Goal: Task Accomplishment & Management: Use online tool/utility

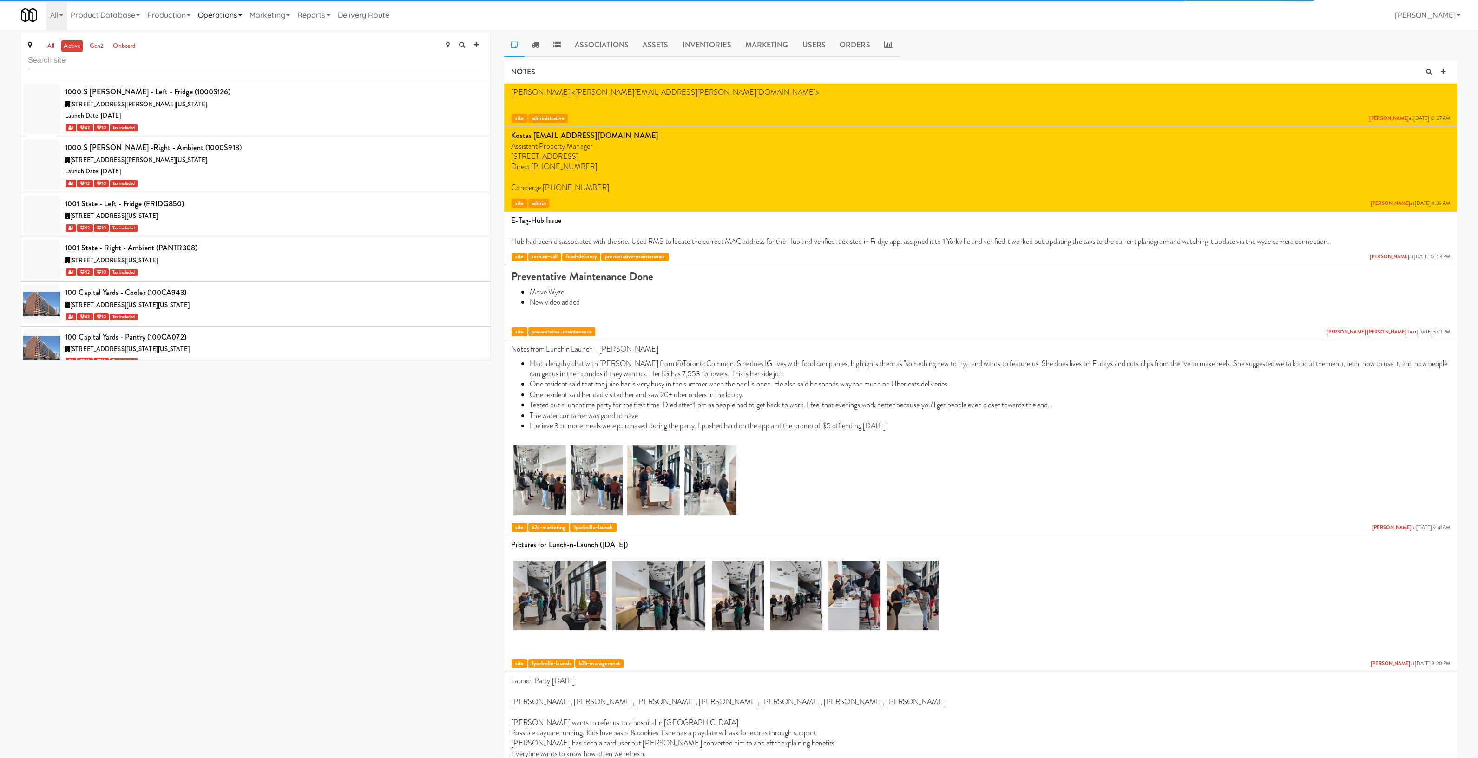
click at [232, 15] on link "Operations" at bounding box center [220, 15] width 52 height 30
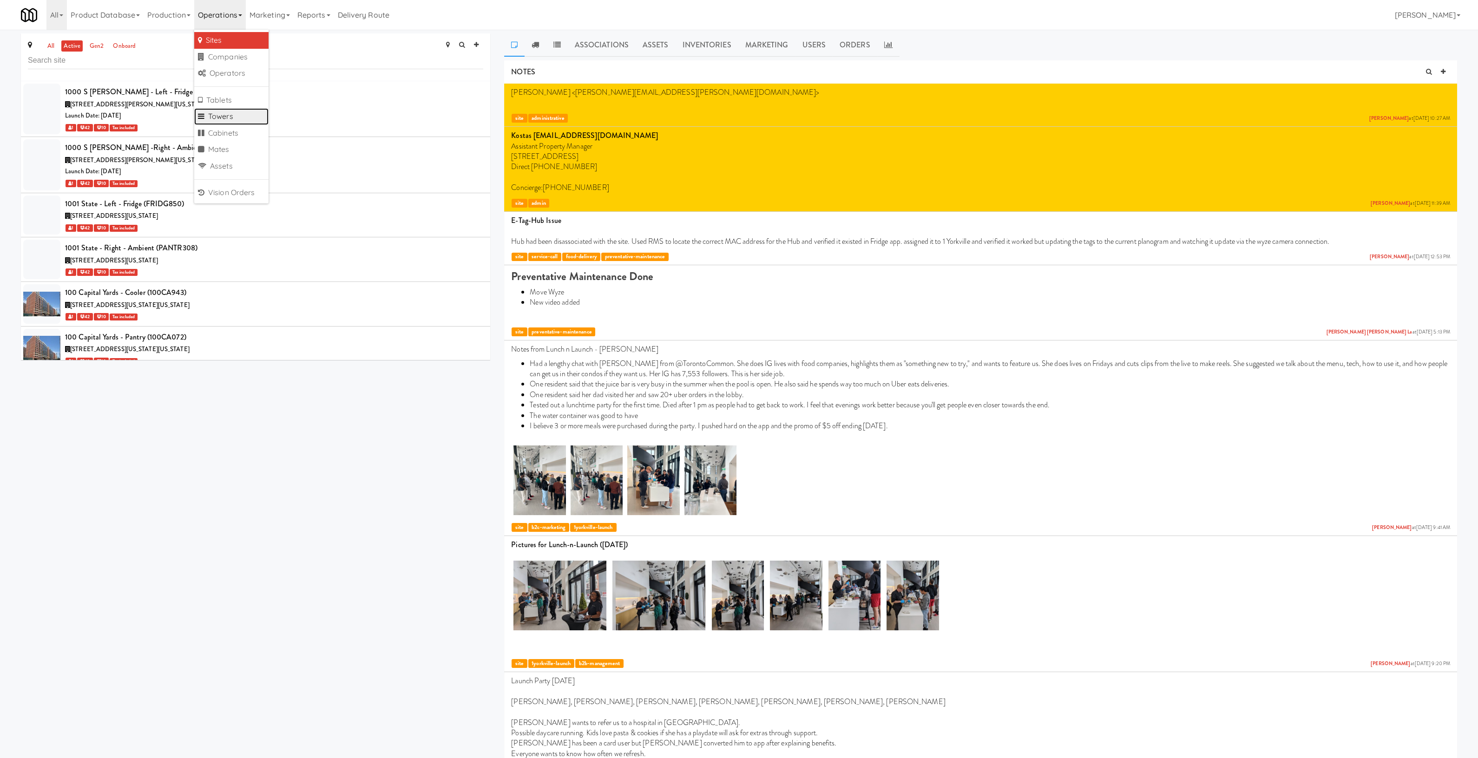
click at [222, 117] on link "Towers" at bounding box center [231, 116] width 74 height 17
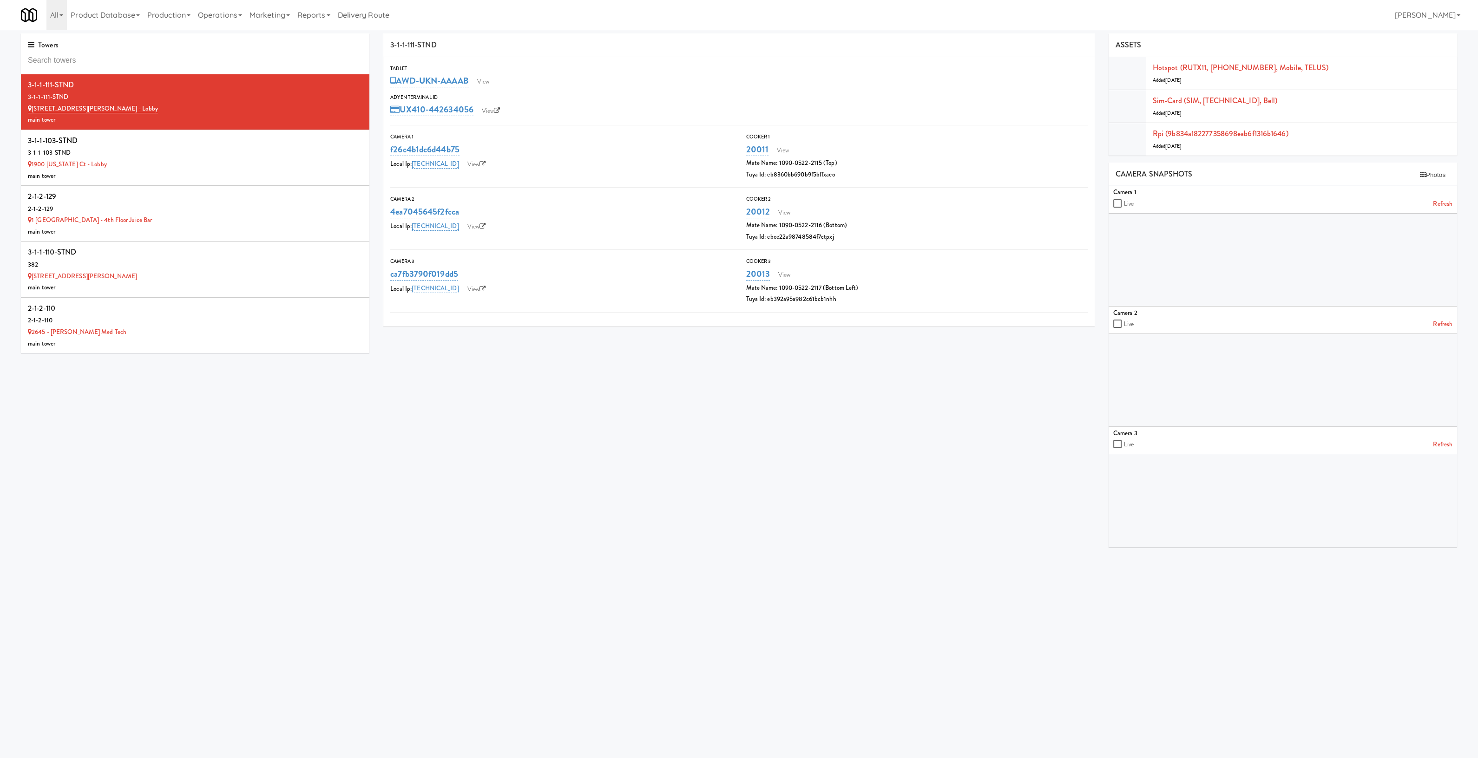
click at [125, 59] on input "text" at bounding box center [195, 60] width 334 height 17
click at [360, 78] on icon at bounding box center [362, 80] width 5 height 6
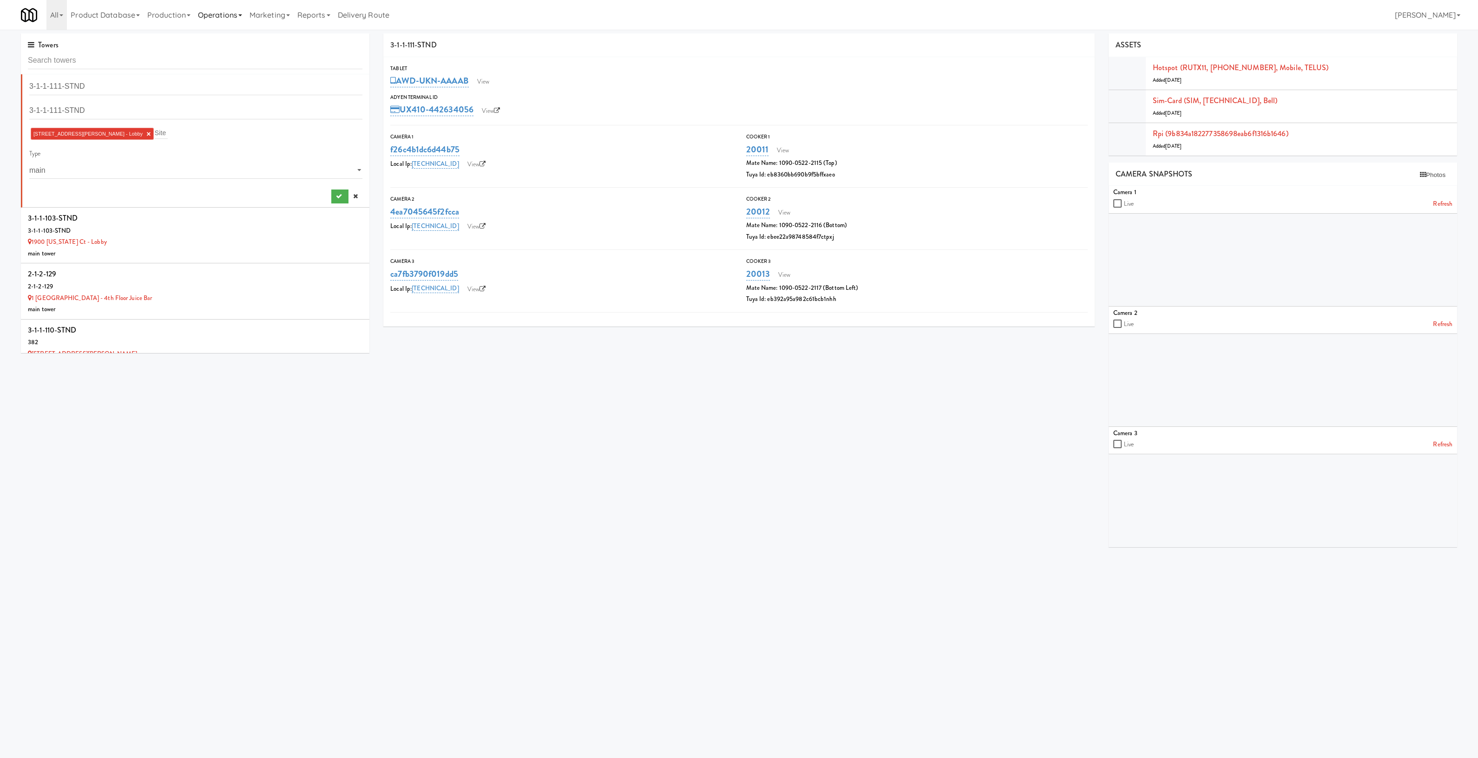
click at [216, 14] on link "Operations" at bounding box center [220, 15] width 52 height 30
click at [222, 39] on link "Sites" at bounding box center [231, 40] width 74 height 17
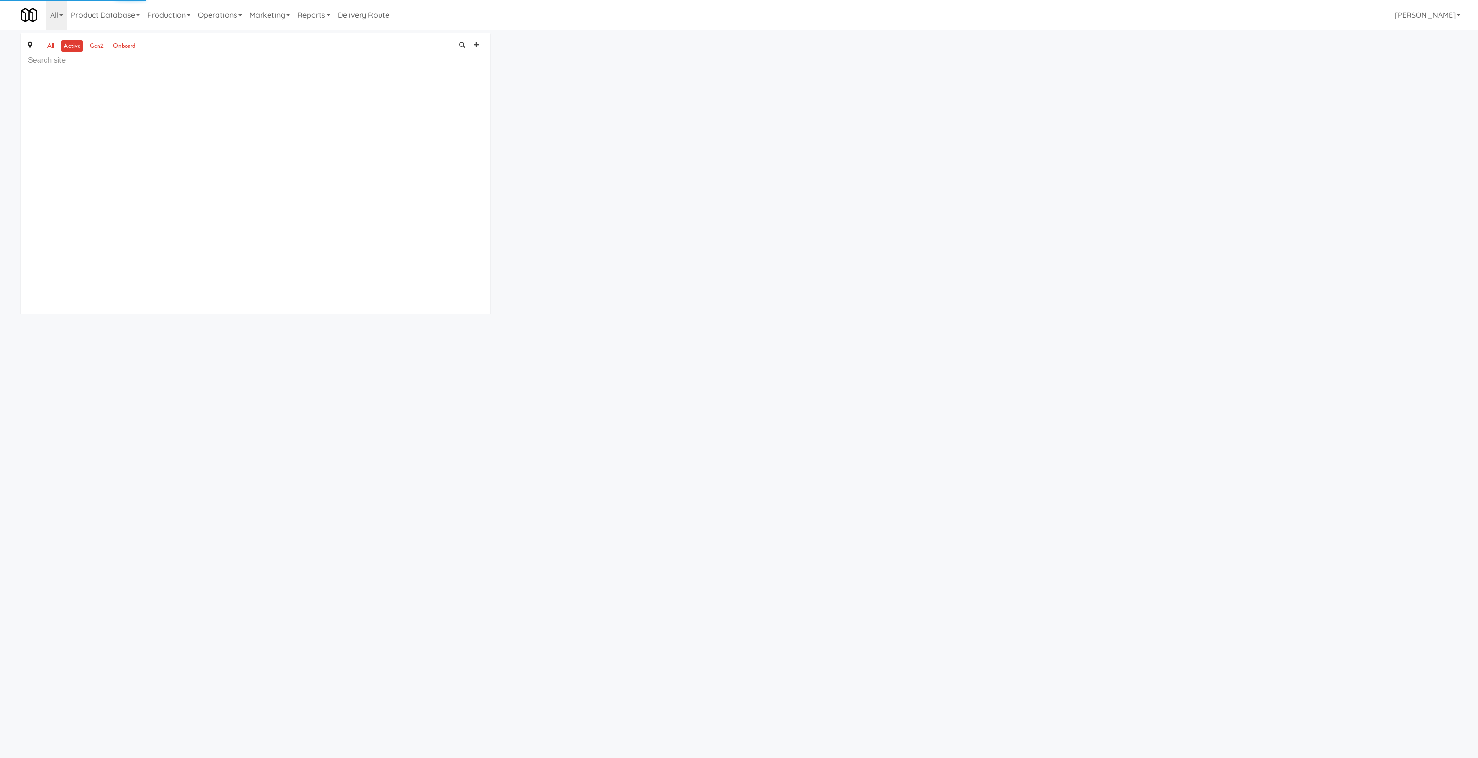
click at [119, 59] on input "text" at bounding box center [255, 60] width 455 height 17
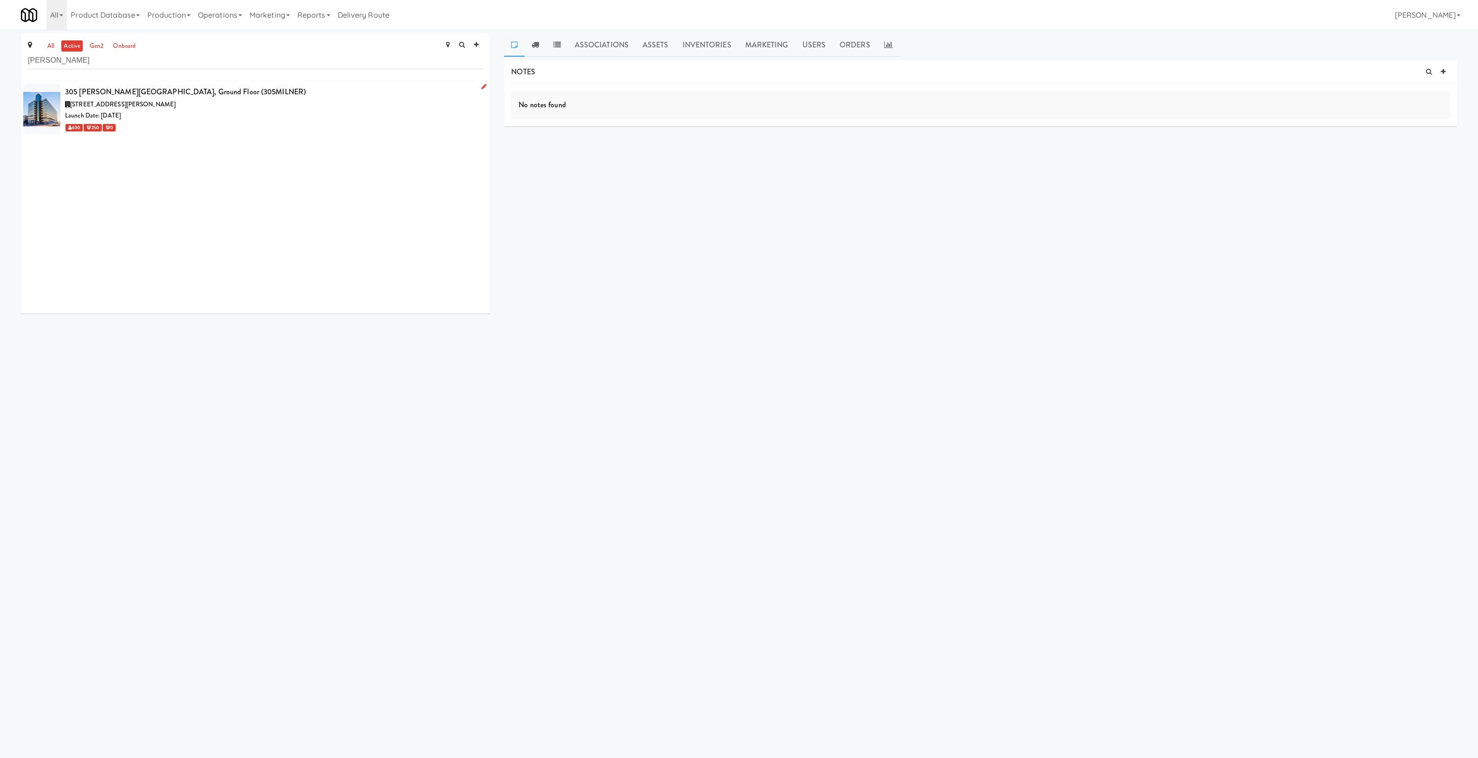
type input "[PERSON_NAME]"
click at [234, 108] on div "[STREET_ADDRESS][PERSON_NAME]" at bounding box center [274, 105] width 418 height 12
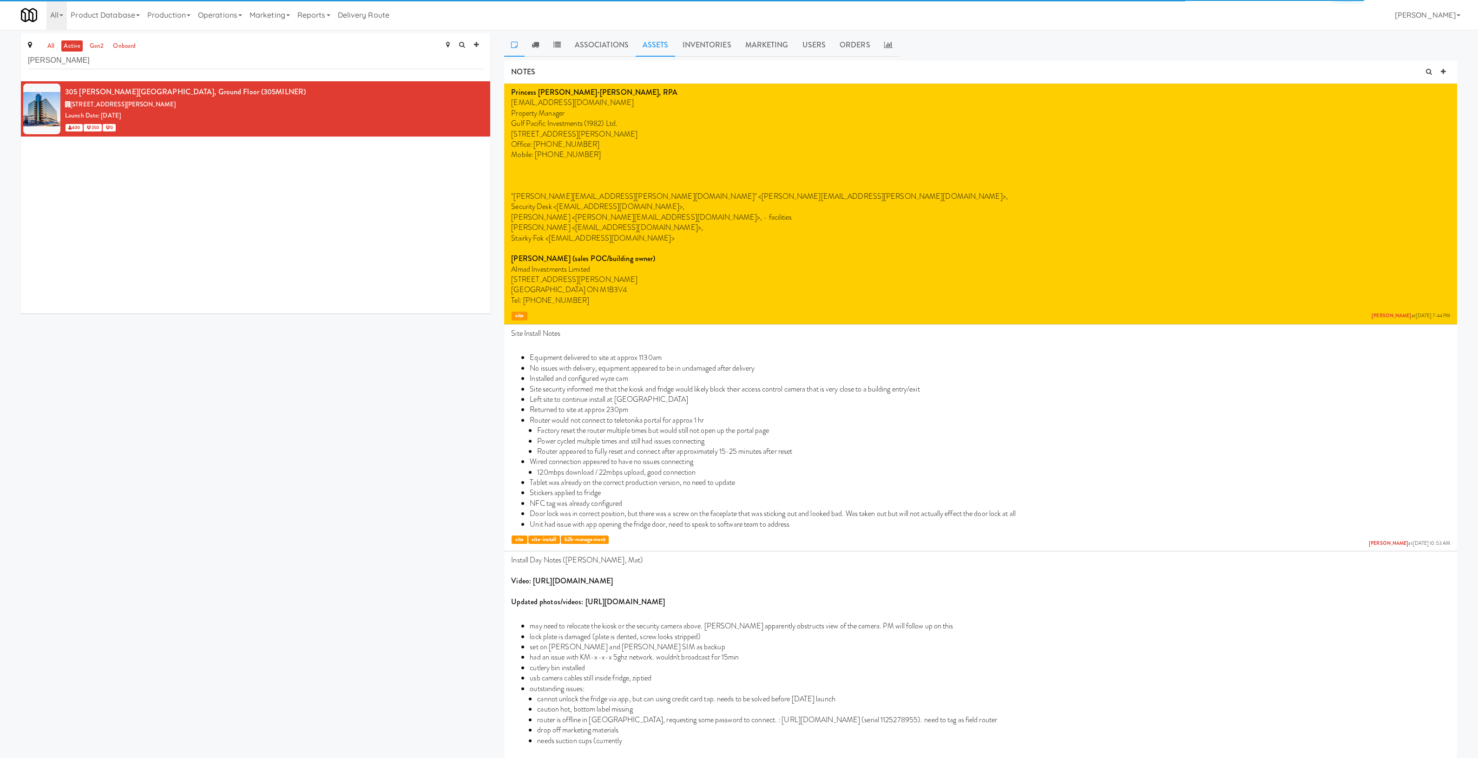
click at [659, 48] on link "Assets" at bounding box center [655, 44] width 40 height 23
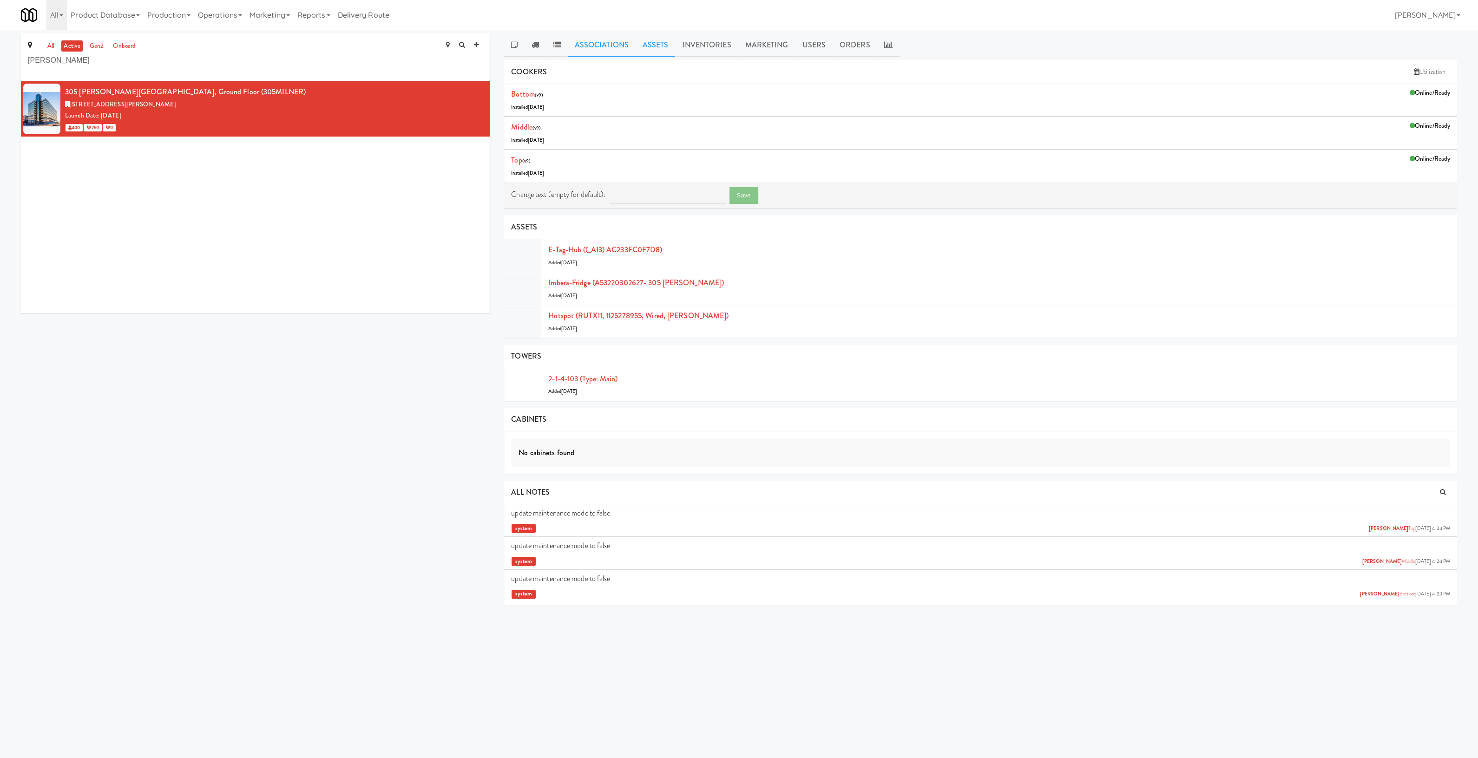
click at [613, 53] on link "Associations" at bounding box center [602, 44] width 68 height 23
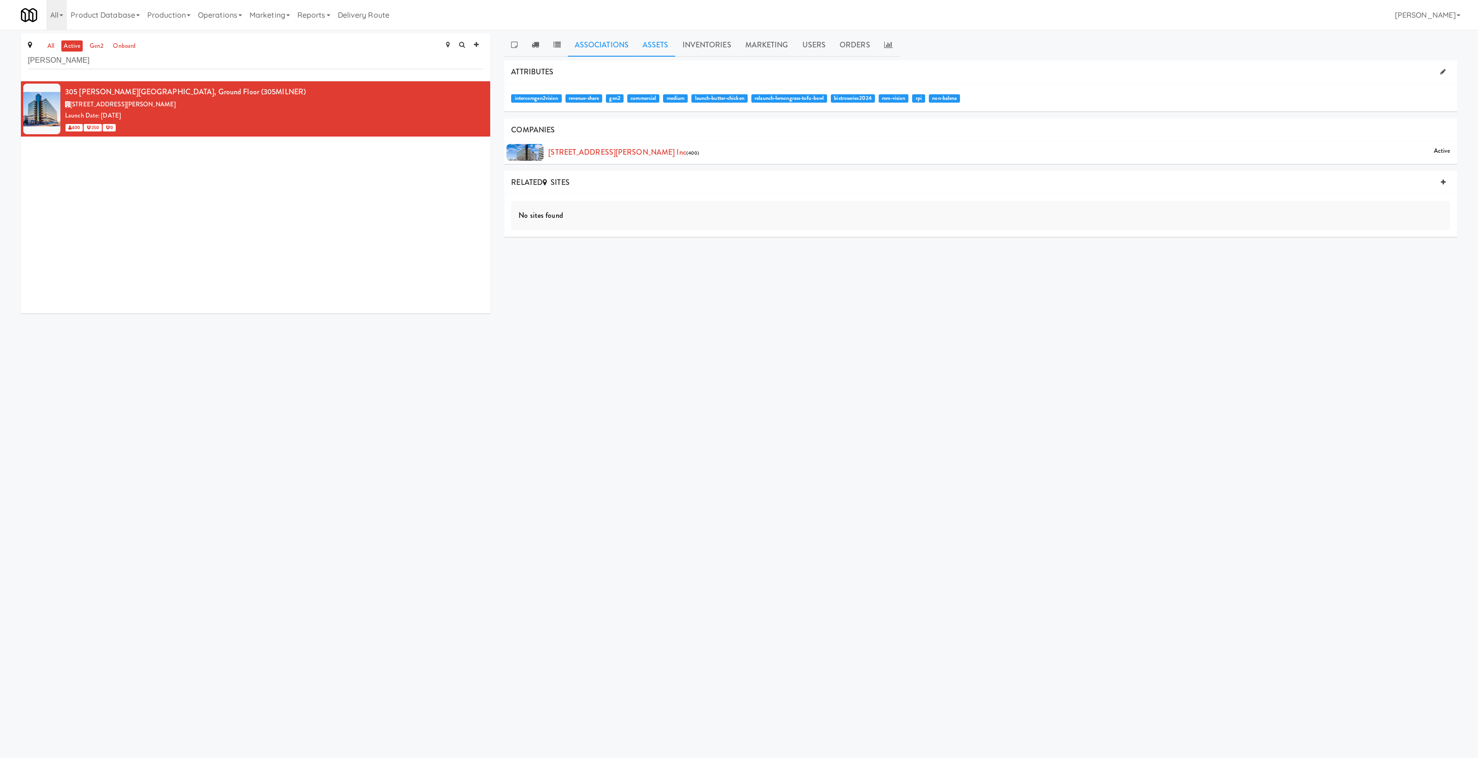
click at [664, 37] on link "Assets" at bounding box center [655, 44] width 40 height 23
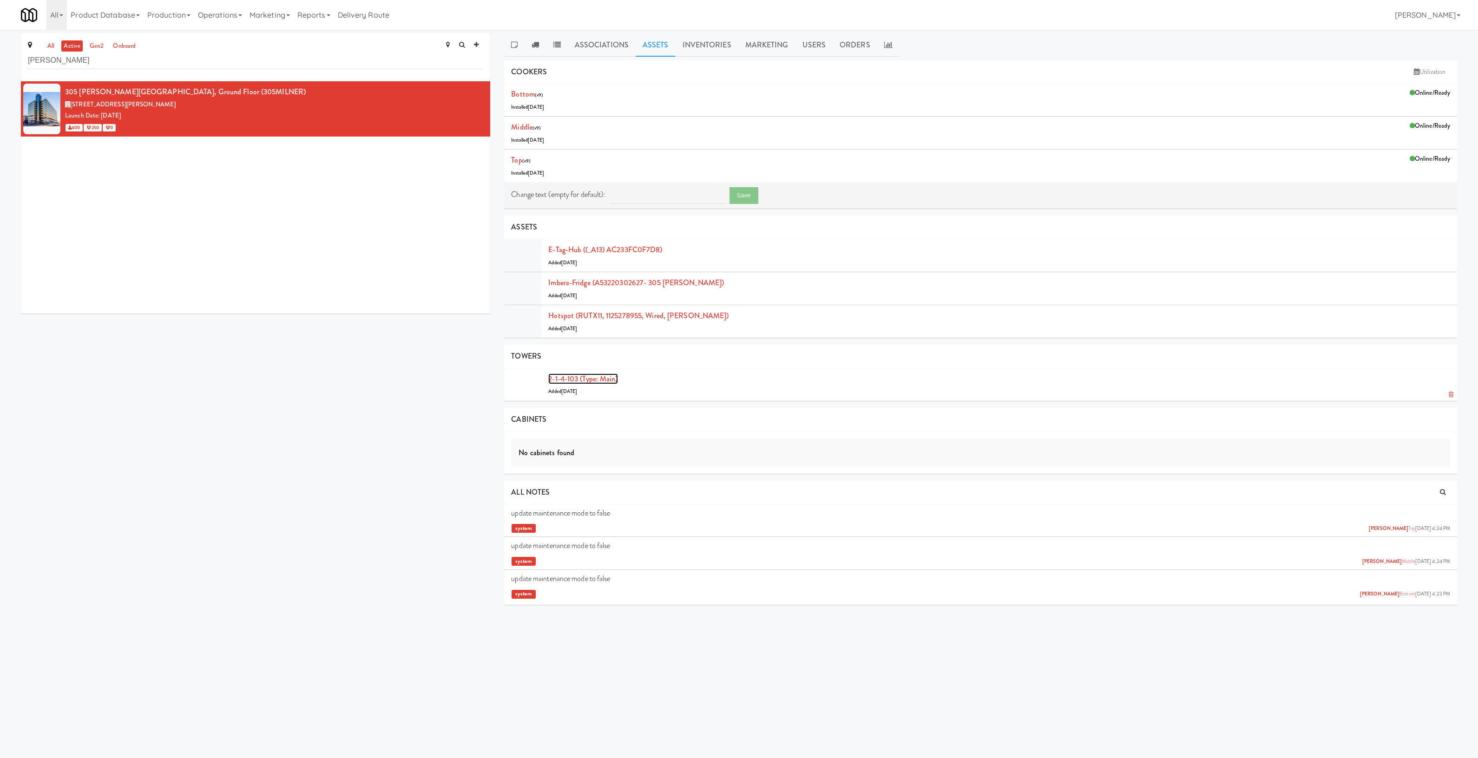
click at [597, 379] on link "2-1-4-103 (type: main)" at bounding box center [582, 378] width 69 height 11
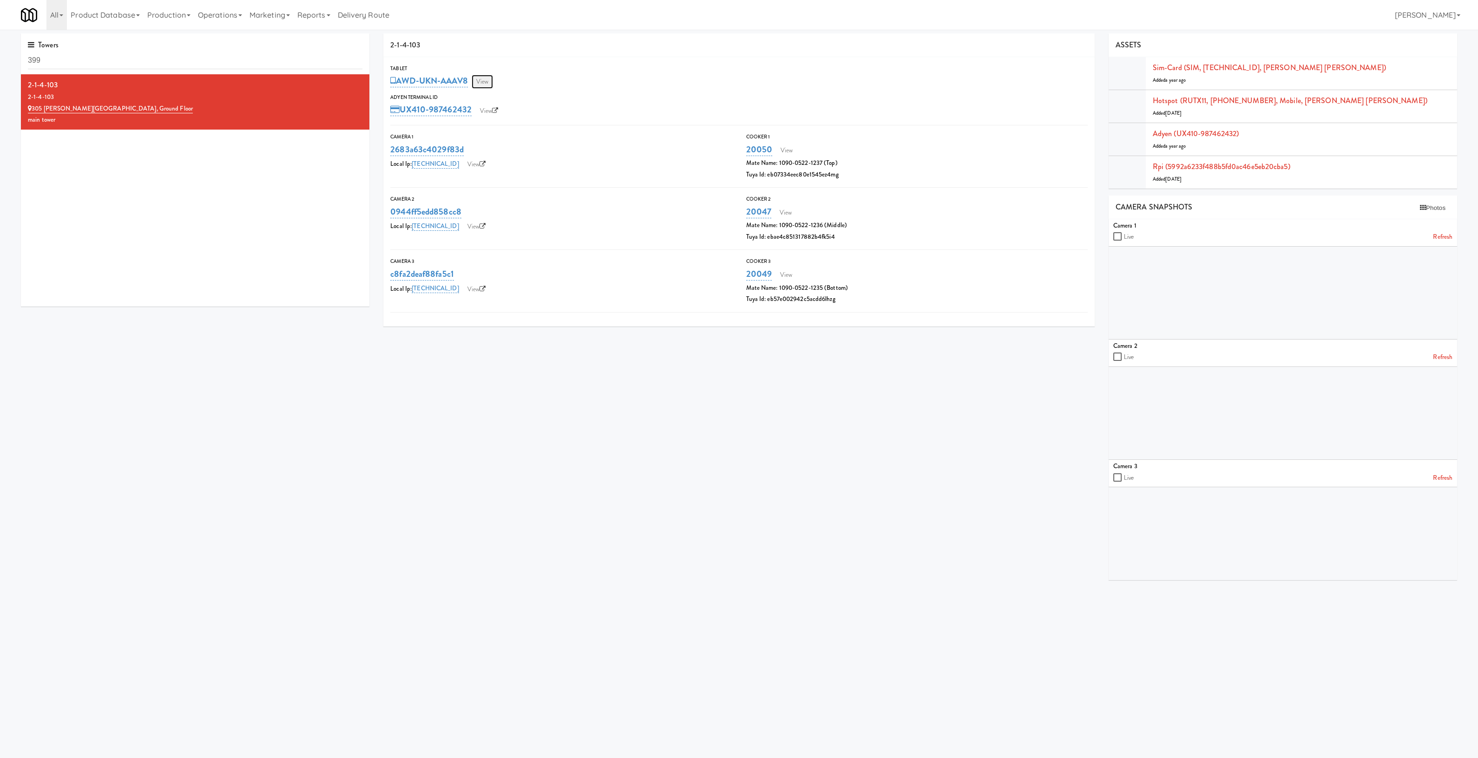
click at [484, 80] on link "View" at bounding box center [482, 82] width 21 height 14
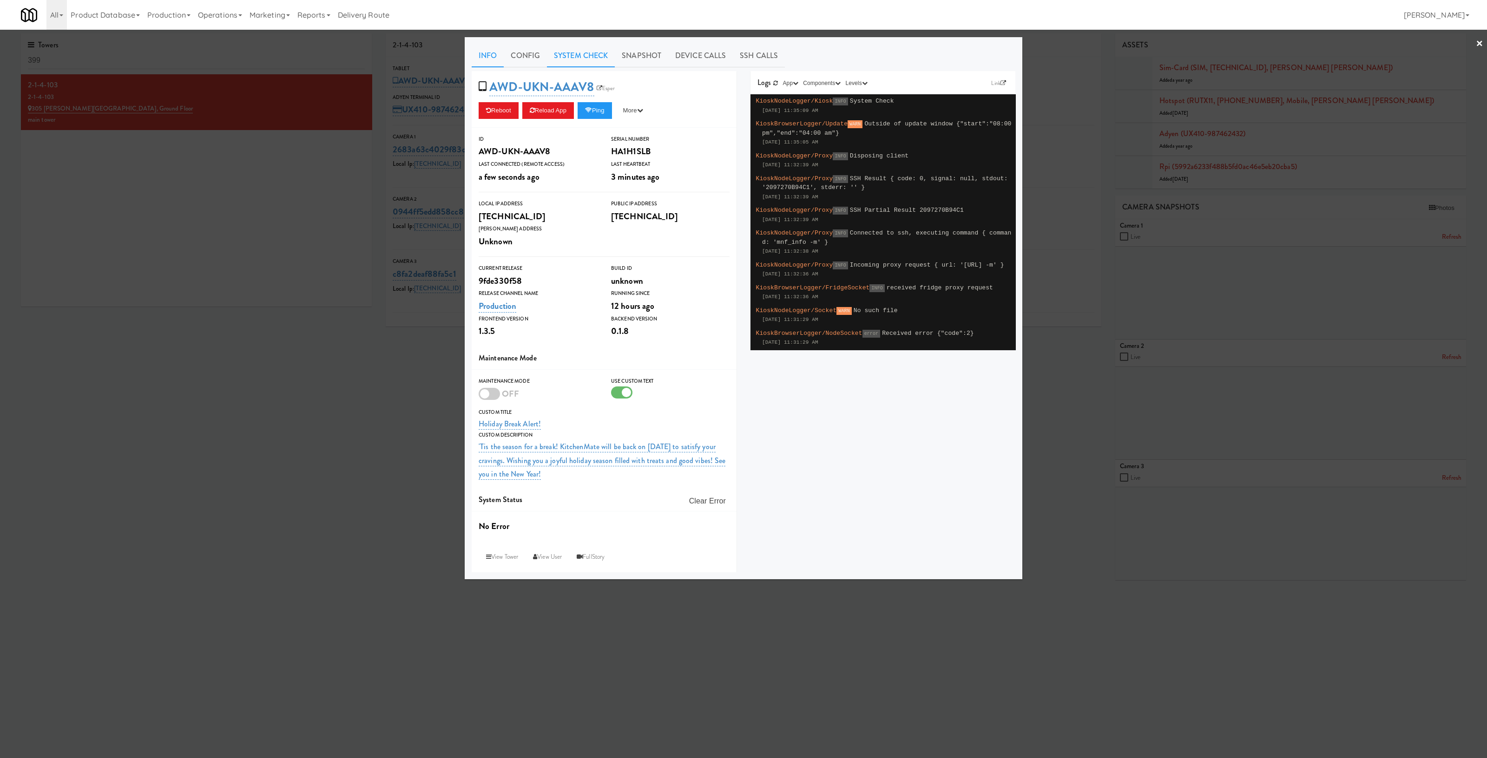
click at [579, 57] on link "System Check" at bounding box center [581, 55] width 68 height 23
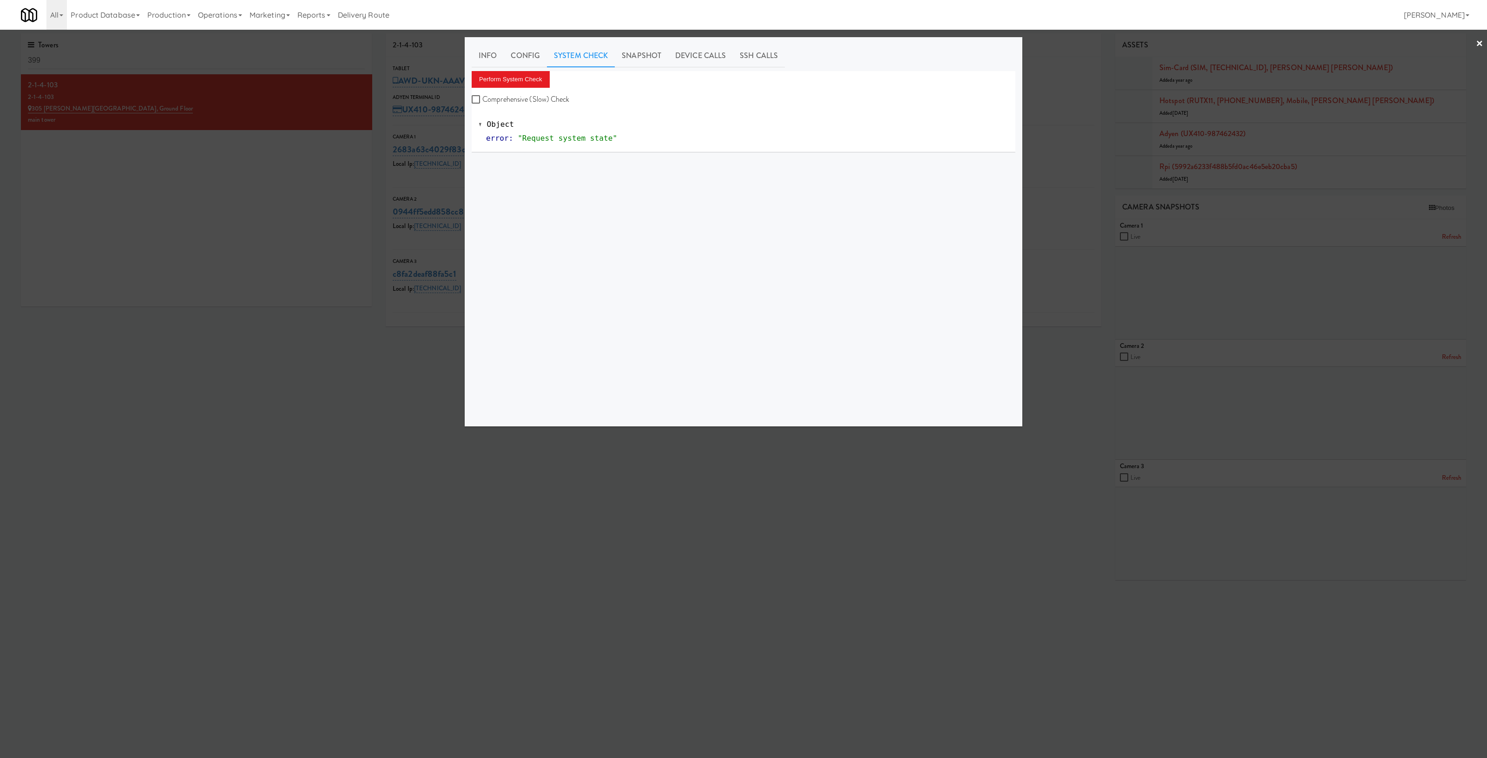
drag, startPoint x: 293, startPoint y: 468, endPoint x: 298, endPoint y: 458, distance: 11.0
click at [292, 468] on div at bounding box center [743, 379] width 1487 height 758
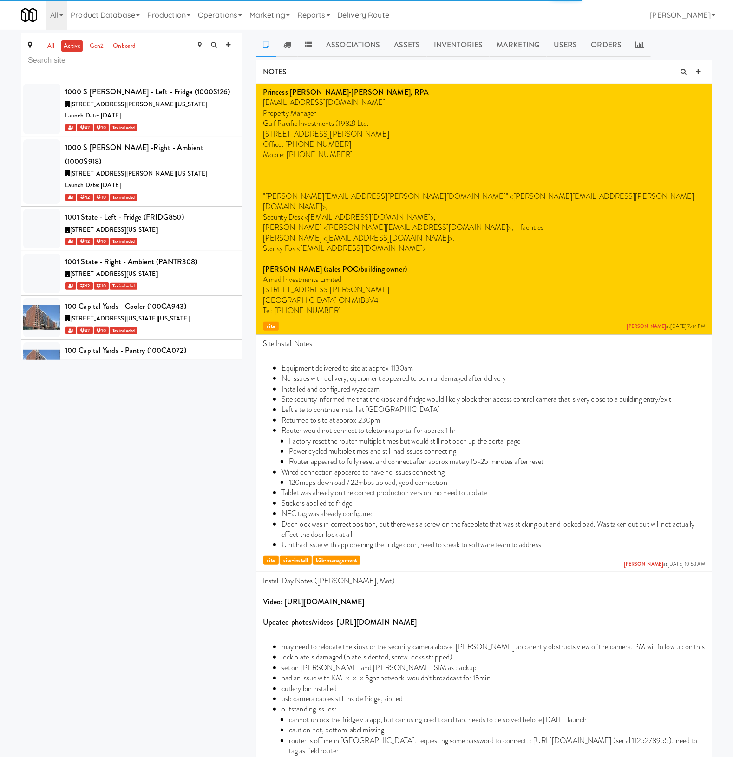
scroll to position [2711, 0]
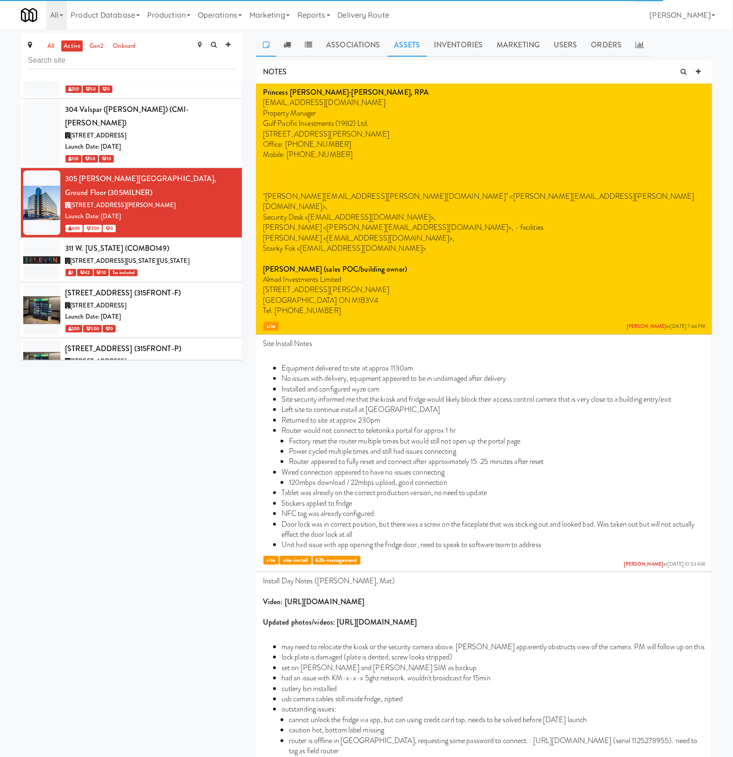
click at [413, 50] on link "Assets" at bounding box center [407, 44] width 40 height 23
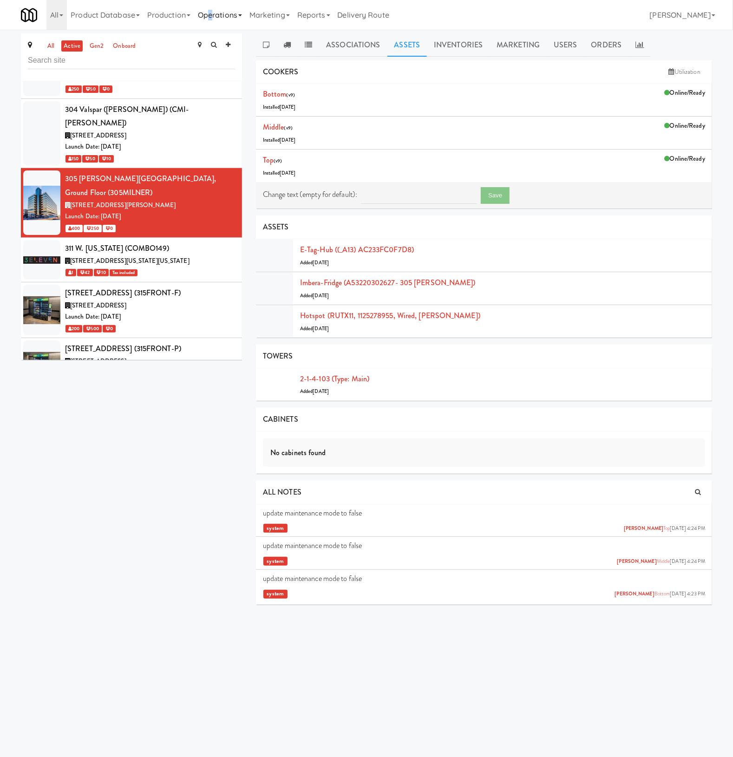
click at [212, 13] on link "Operations" at bounding box center [220, 15] width 52 height 30
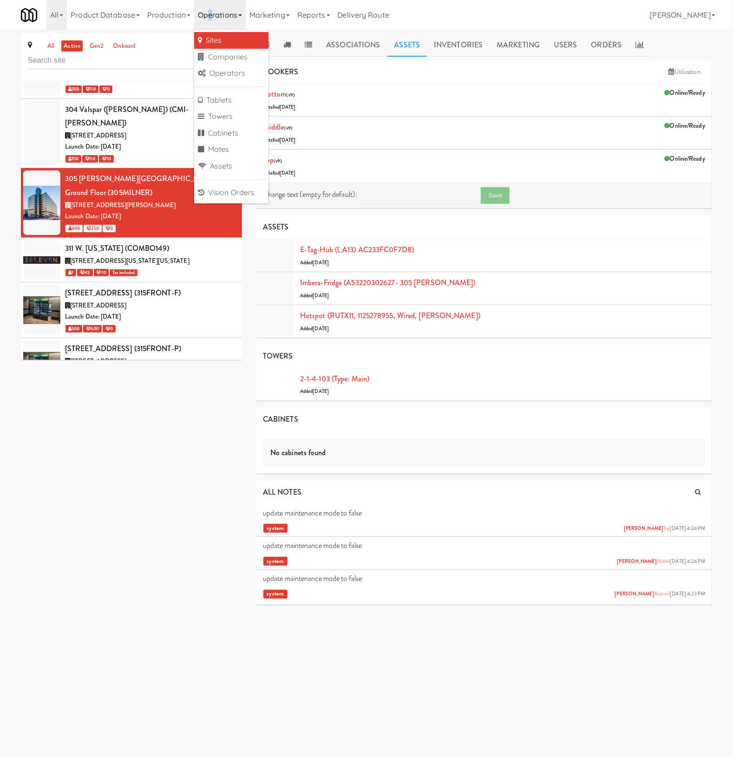
click at [214, 36] on link "Sites" at bounding box center [231, 40] width 74 height 17
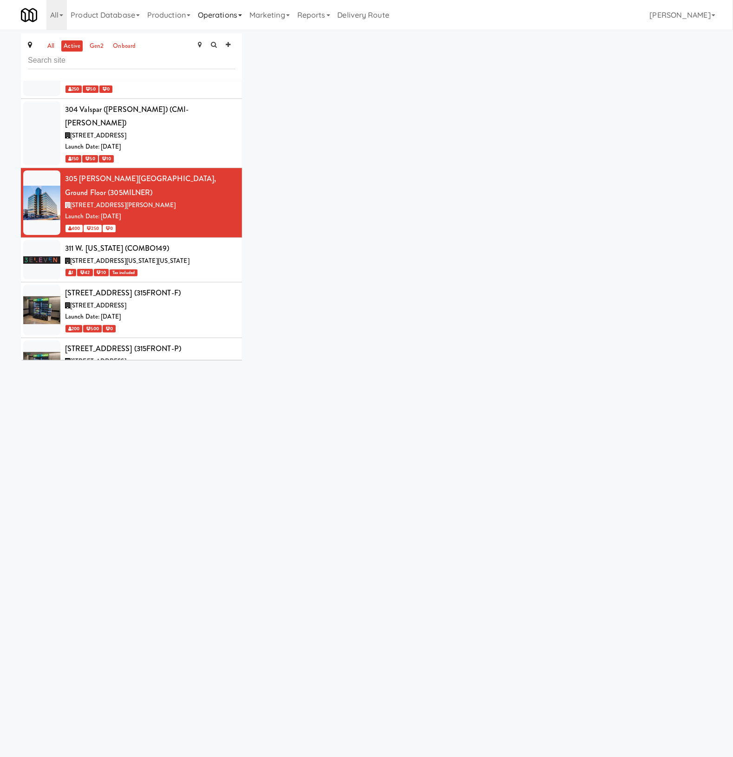
click at [235, 15] on link "Operations" at bounding box center [220, 15] width 52 height 30
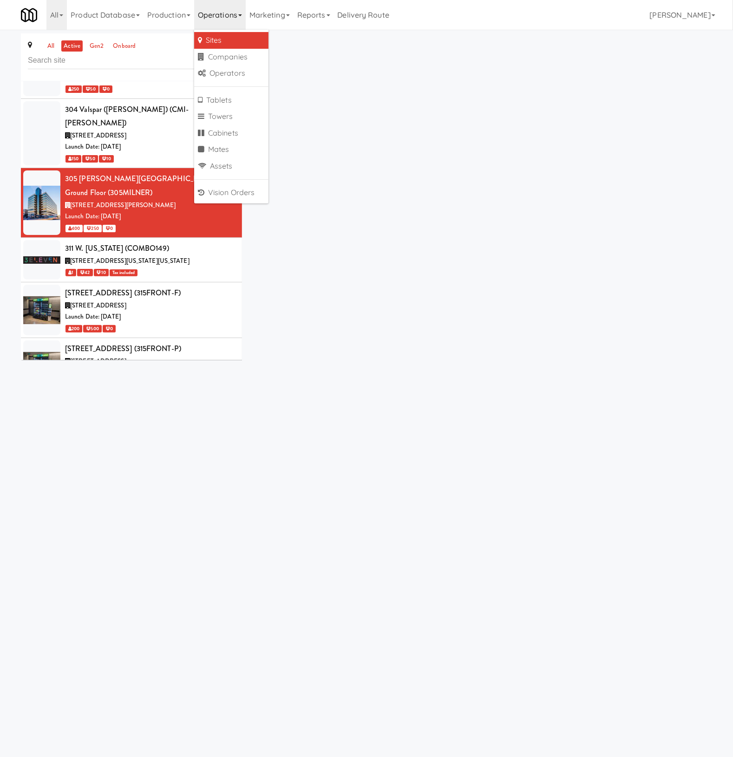
click at [229, 36] on link "Sites" at bounding box center [231, 40] width 74 height 17
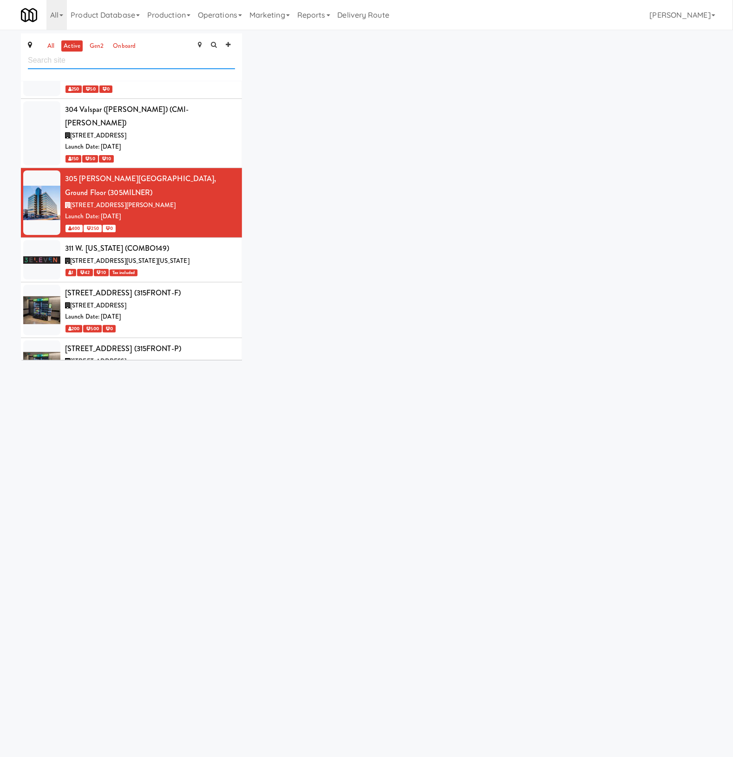
click at [40, 61] on input "text" at bounding box center [131, 60] width 207 height 17
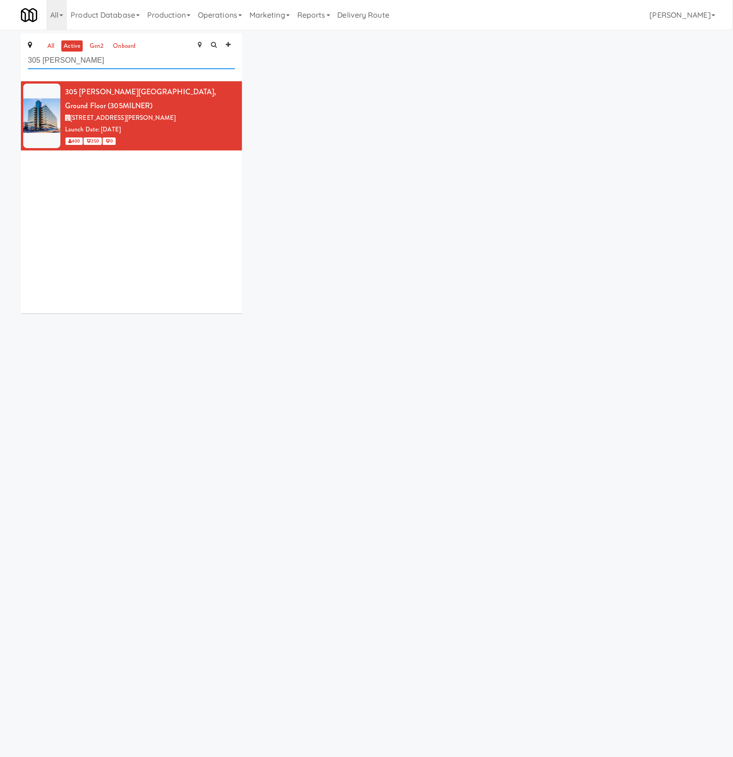
type input "305 [PERSON_NAME]"
click at [233, 85] on icon at bounding box center [235, 87] width 5 height 6
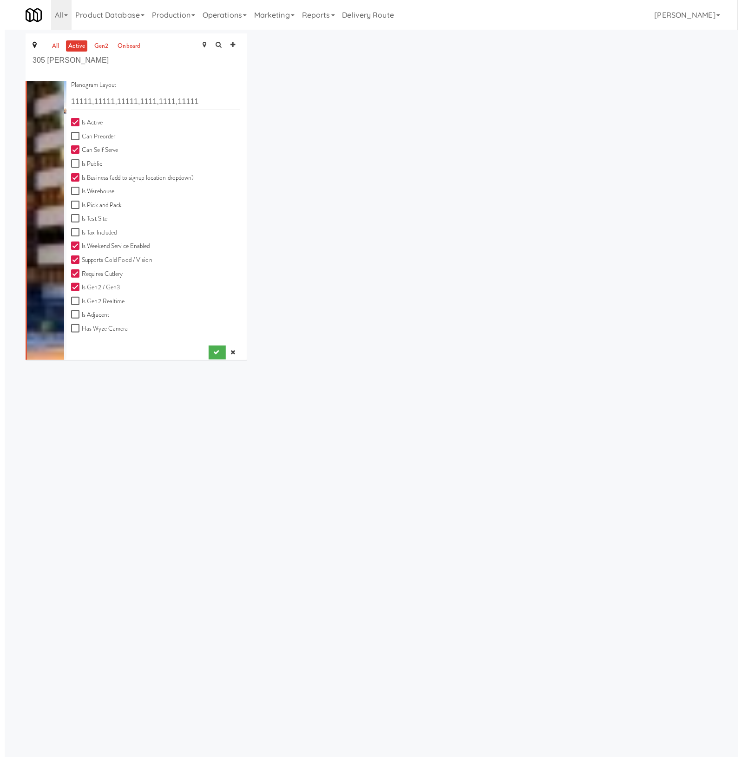
scroll to position [258, 0]
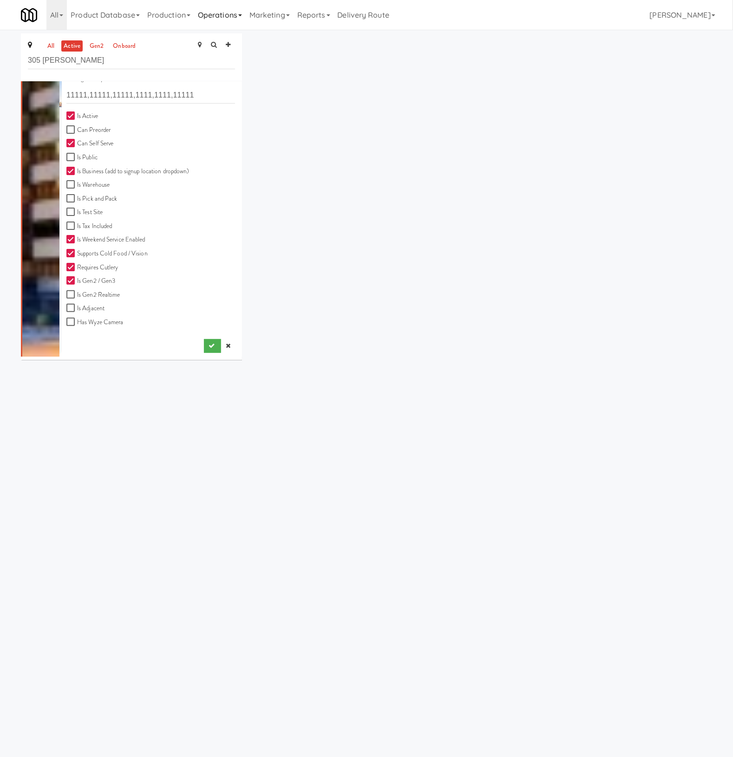
click at [239, 20] on link "Operations" at bounding box center [220, 15] width 52 height 30
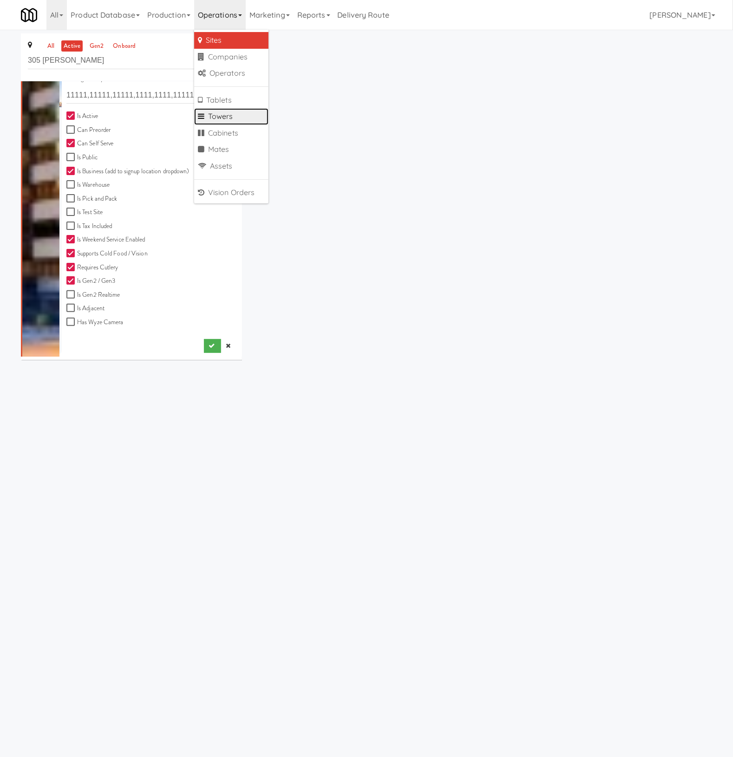
click at [218, 117] on link "Towers" at bounding box center [231, 116] width 74 height 17
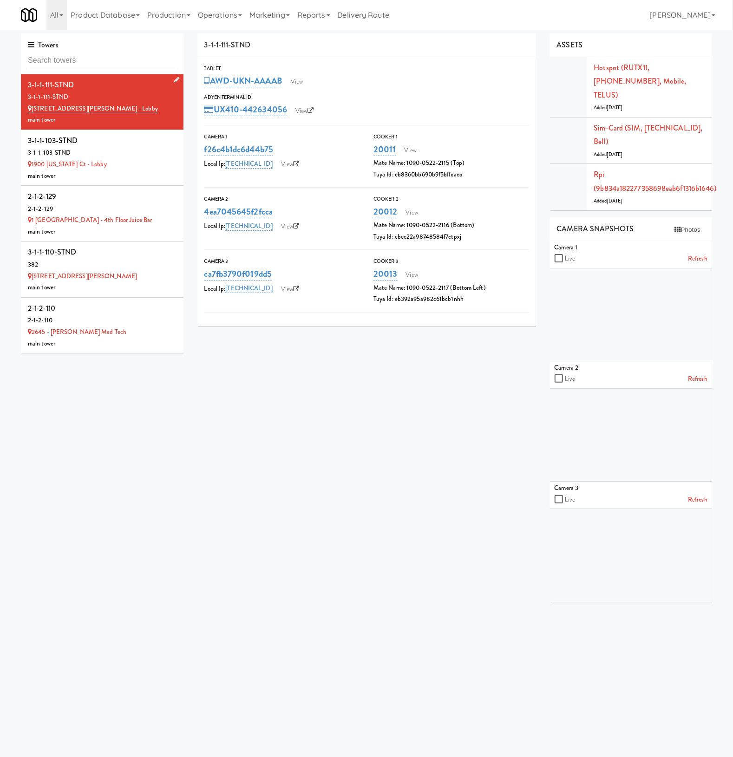
click at [124, 85] on div "3-1-1-111-STND" at bounding box center [102, 85] width 149 height 14
click at [61, 105] on link "[STREET_ADDRESS][PERSON_NAME] - Lobby" at bounding box center [93, 108] width 130 height 9
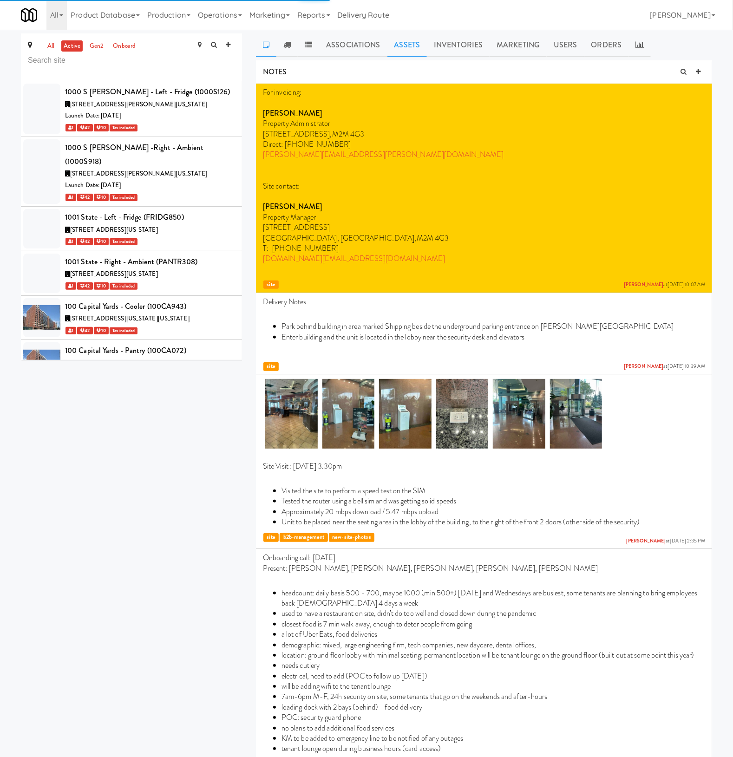
click at [413, 46] on link "Assets" at bounding box center [407, 44] width 40 height 23
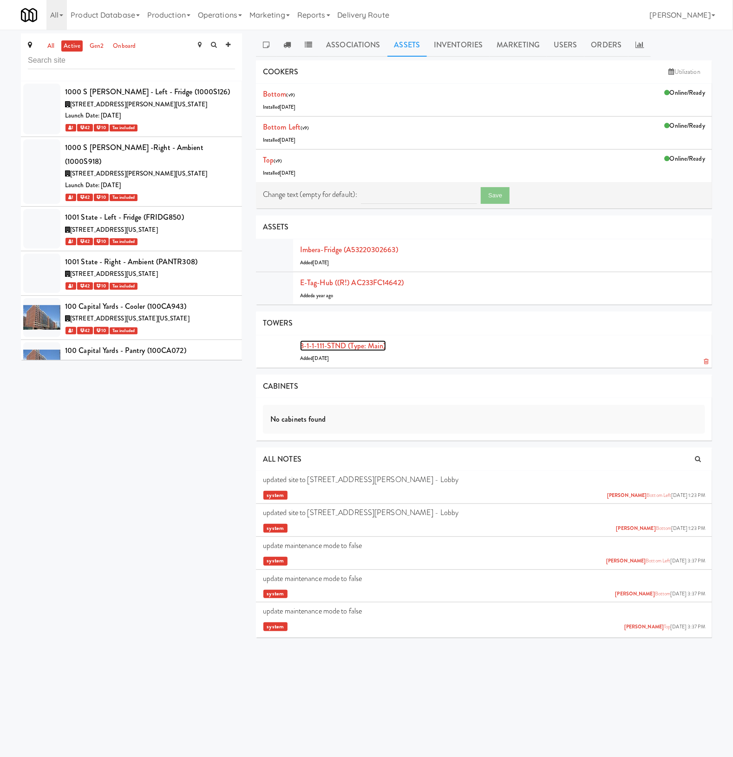
click at [325, 344] on link "3-1-1-111-STND (type: main)" at bounding box center [343, 346] width 86 height 11
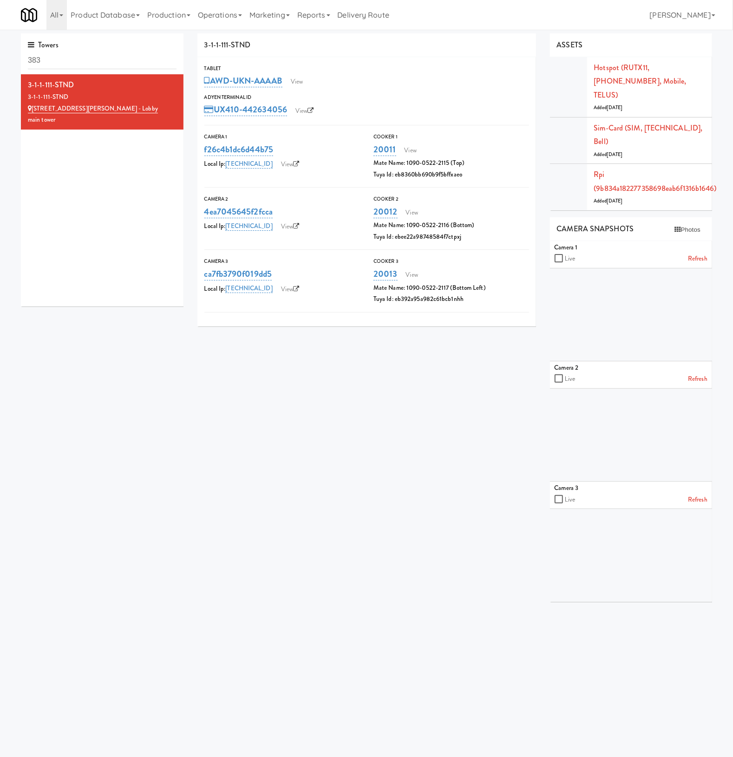
click at [301, 73] on div "AWD-UKN-AAAAB View" at bounding box center [366, 81] width 325 height 16
click at [302, 82] on link "View" at bounding box center [296, 82] width 21 height 14
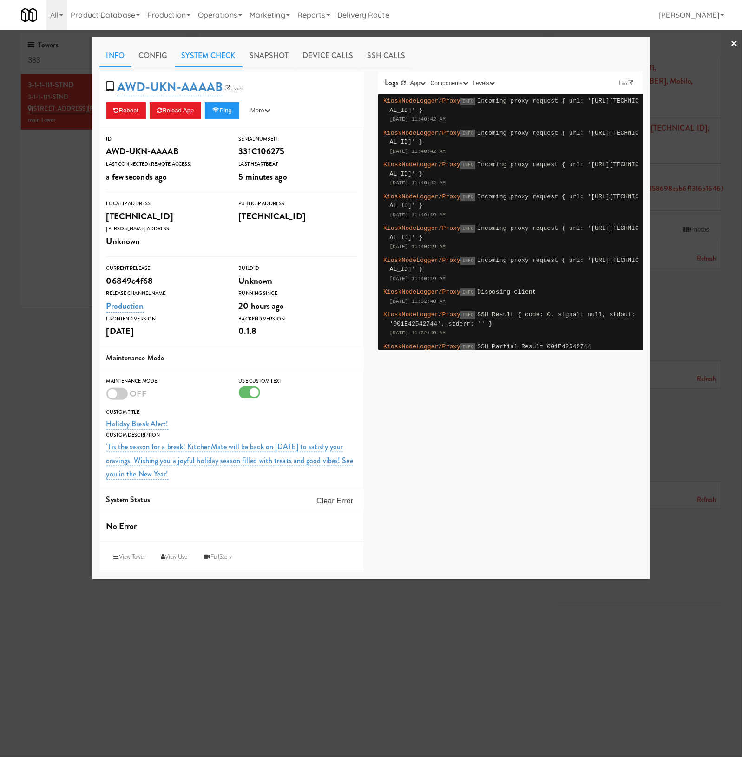
click at [223, 57] on link "System Check" at bounding box center [209, 55] width 68 height 23
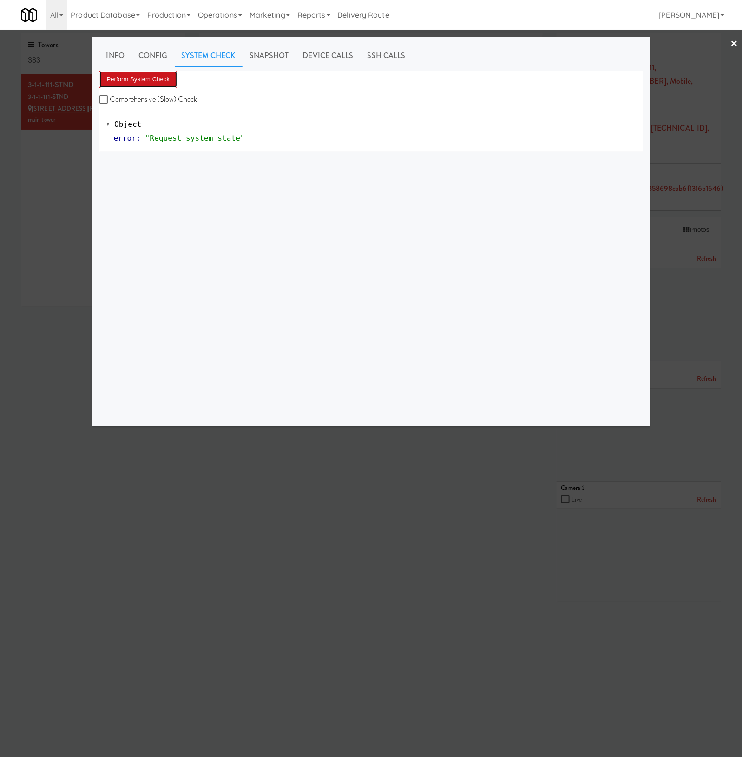
click at [153, 75] on button "Perform System Check" at bounding box center [138, 79] width 78 height 17
